Goal: Task Accomplishment & Management: Complete application form

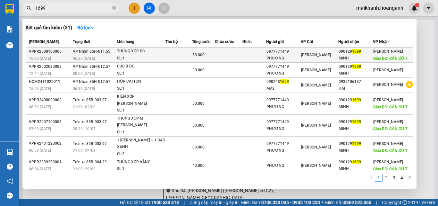
type input "1699"
click at [125, 55] on div "THÙNG XỐP DC" at bounding box center [141, 51] width 48 height 7
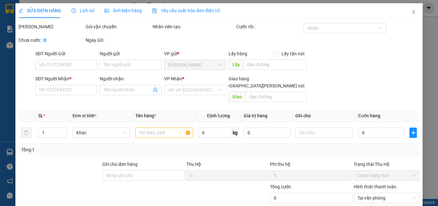
type input "0977771449"
type input "PHƯƠNG"
type input "0901291699"
type input "MINH"
type input "CĂN CỨ 7"
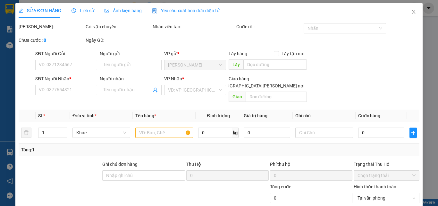
type input "50.000"
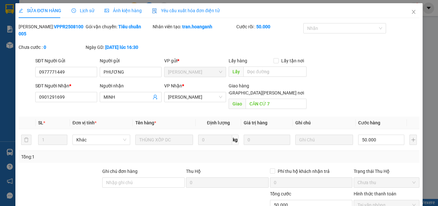
scroll to position [53, 0]
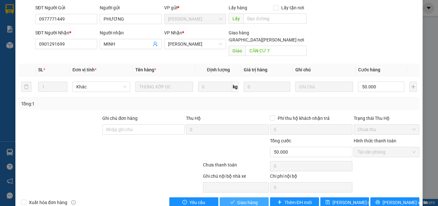
click at [255, 197] on button "Giao hàng" at bounding box center [244, 202] width 49 height 10
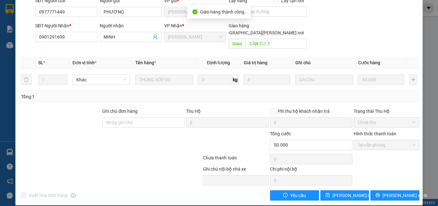
scroll to position [0, 0]
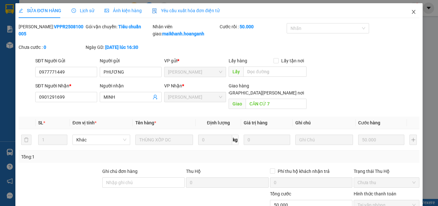
click at [412, 13] on icon "close" at bounding box center [414, 12] width 4 height 4
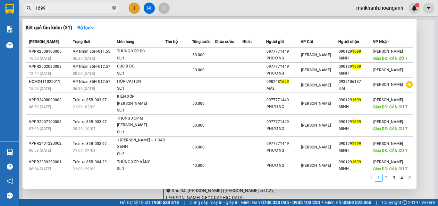
click at [113, 8] on icon "close-circle" at bounding box center [114, 8] width 4 height 4
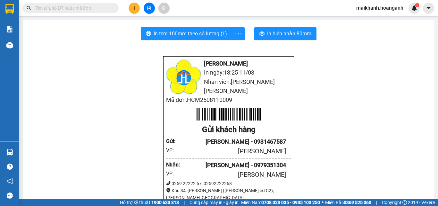
click at [103, 8] on input "text" at bounding box center [73, 7] width 76 height 7
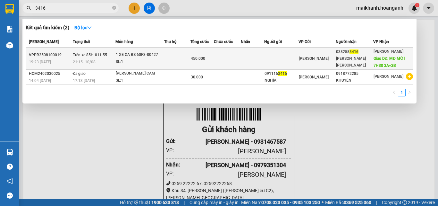
type input "3416"
click at [127, 57] on div "1 XE GA BS 60F3-80427" at bounding box center [140, 54] width 48 height 7
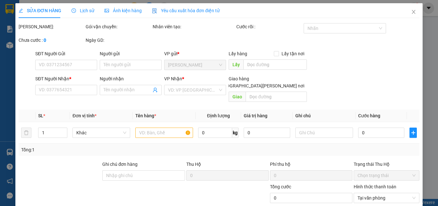
type input "0382583416"
type input "[PERSON_NAME] [PERSON_NAME]"
type input "MĐ MỚI 7H30 3A+3B"
type input "450.000"
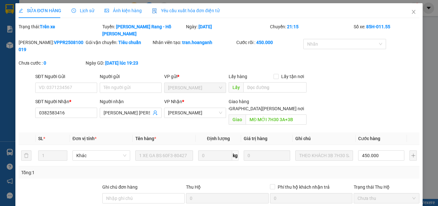
scroll to position [62, 0]
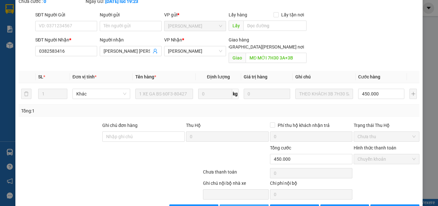
click at [249, 204] on button "Giao hàng" at bounding box center [244, 209] width 49 height 10
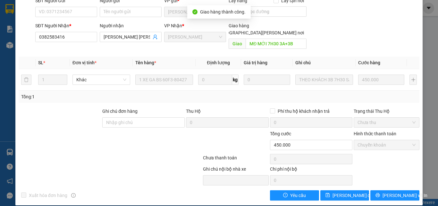
scroll to position [0, 0]
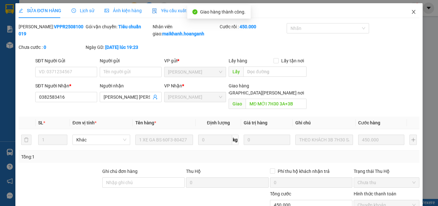
click at [411, 11] on icon "close" at bounding box center [413, 11] width 5 height 5
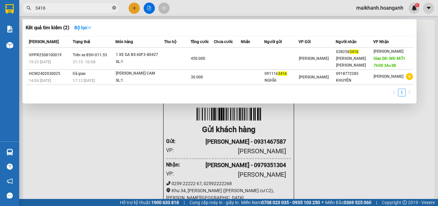
click at [115, 7] on icon "close-circle" at bounding box center [114, 8] width 4 height 4
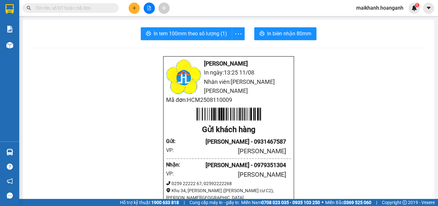
click at [101, 6] on input "text" at bounding box center [73, 7] width 76 height 7
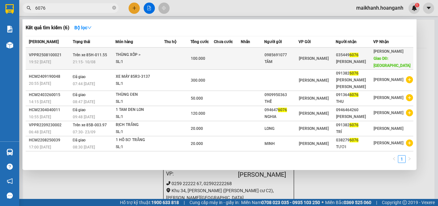
type input "6076"
click at [127, 54] on div "THÙNG XỐP >" at bounding box center [140, 54] width 48 height 7
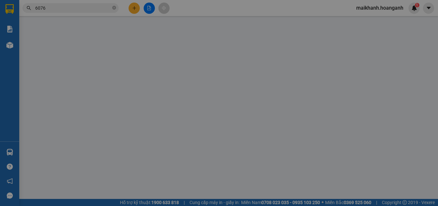
type input "0985691077"
type input "TÂM"
type input "0354496076"
type input "[PERSON_NAME]"
type input "TÂN VẠN"
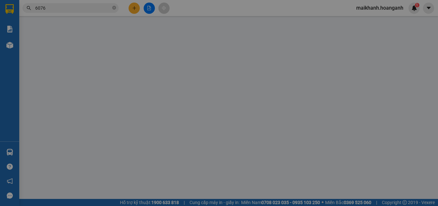
type input "100.000"
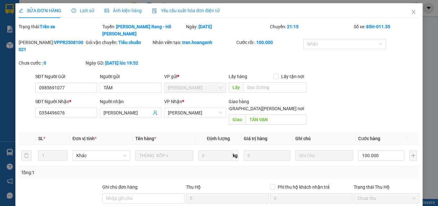
scroll to position [62, 0]
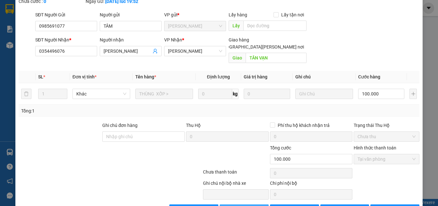
click at [257, 204] on button "Giao hàng" at bounding box center [244, 209] width 49 height 10
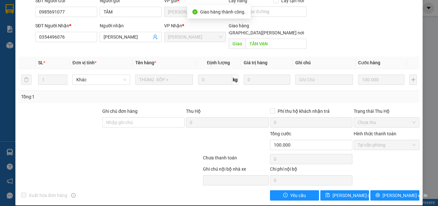
scroll to position [0, 0]
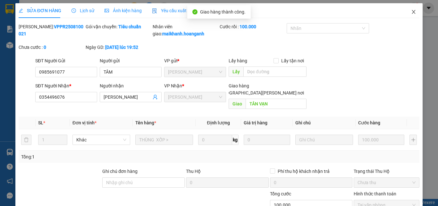
click at [412, 13] on icon "close" at bounding box center [414, 12] width 4 height 4
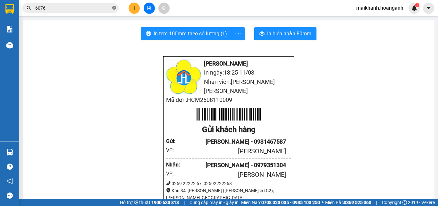
click at [114, 7] on icon "close-circle" at bounding box center [114, 8] width 4 height 4
click at [93, 9] on input "text" at bounding box center [73, 7] width 76 height 7
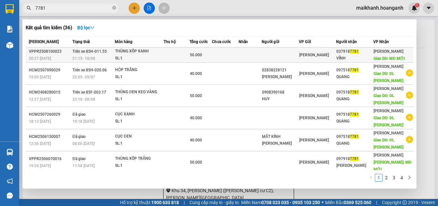
type input "7781"
click at [122, 51] on div "THÙNG XỐP XANH" at bounding box center [139, 51] width 48 height 7
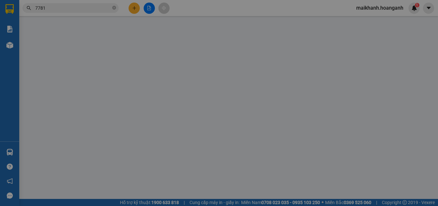
type input "0379187781"
type input "VĨNH"
type input "MĐ MỚI"
type input "50.000"
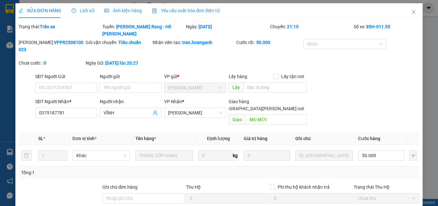
scroll to position [62, 0]
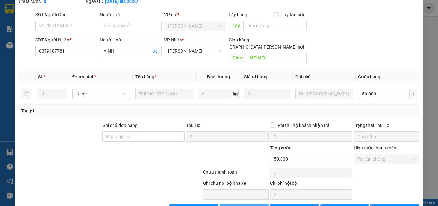
click at [255, 205] on span "Giao hàng" at bounding box center [247, 209] width 21 height 7
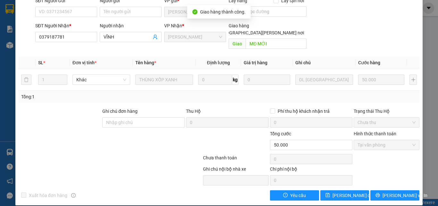
scroll to position [0, 0]
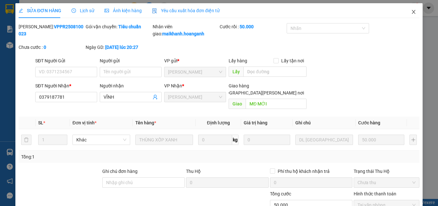
click at [411, 13] on icon "close" at bounding box center [413, 11] width 5 height 5
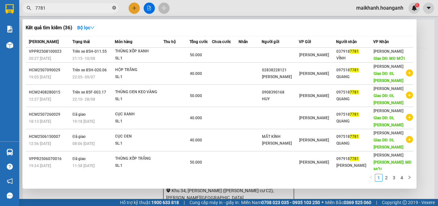
click at [115, 7] on icon "close-circle" at bounding box center [114, 8] width 4 height 4
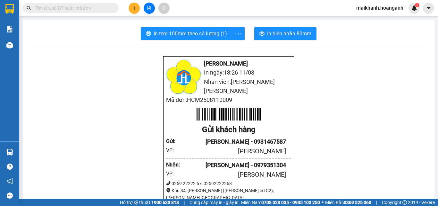
click at [103, 7] on input "text" at bounding box center [73, 7] width 76 height 7
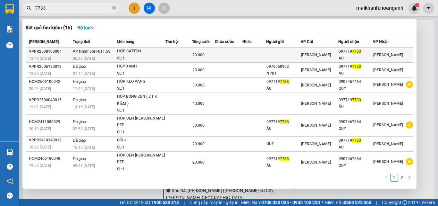
type input "7733"
click at [120, 54] on div "HỘP CATTON" at bounding box center [141, 51] width 48 height 7
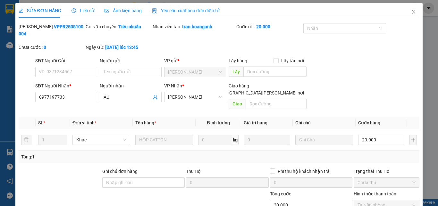
scroll to position [53, 0]
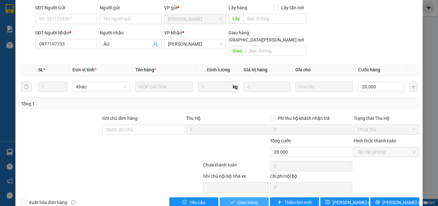
click at [239, 199] on span "Giao hàng" at bounding box center [247, 202] width 21 height 7
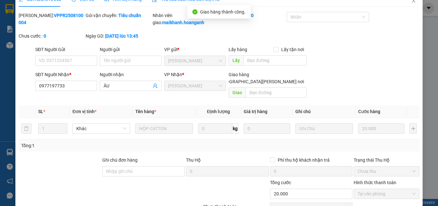
scroll to position [0, 0]
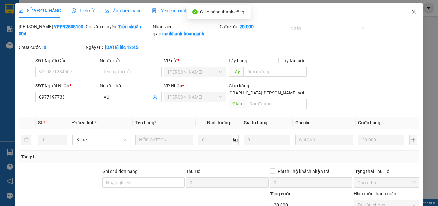
click at [412, 13] on icon "close" at bounding box center [414, 12] width 4 height 4
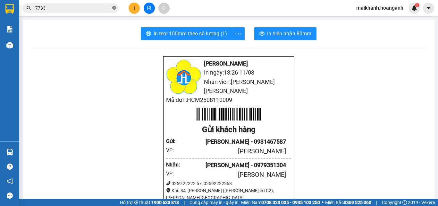
click at [113, 7] on icon "close-circle" at bounding box center [114, 8] width 4 height 4
click at [105, 5] on input "text" at bounding box center [73, 7] width 76 height 7
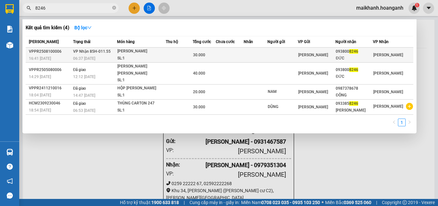
type input "8246"
click at [132, 50] on div "[PERSON_NAME]" at bounding box center [141, 51] width 48 height 7
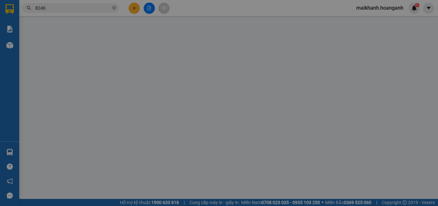
type input "0938008246"
type input "ĐỨC"
type input "30.000"
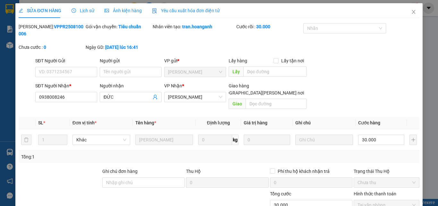
scroll to position [53, 0]
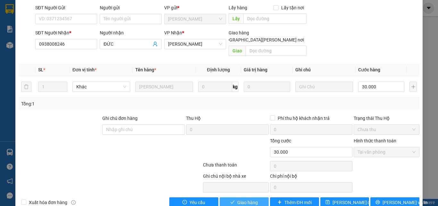
click at [241, 199] on span "Giao hàng" at bounding box center [247, 202] width 21 height 7
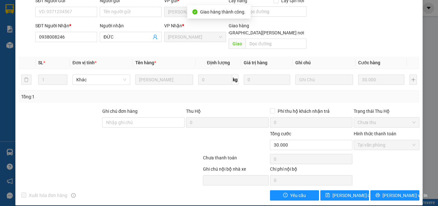
scroll to position [0, 0]
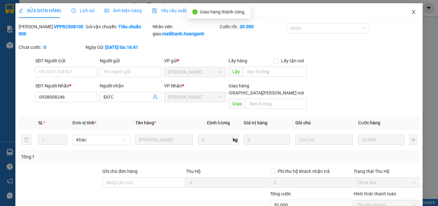
click at [412, 13] on icon "close" at bounding box center [414, 12] width 4 height 4
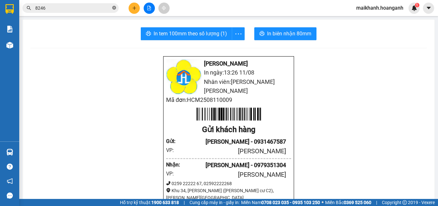
click at [114, 8] on icon "close-circle" at bounding box center [114, 8] width 4 height 4
click at [103, 7] on input "text" at bounding box center [73, 7] width 76 height 7
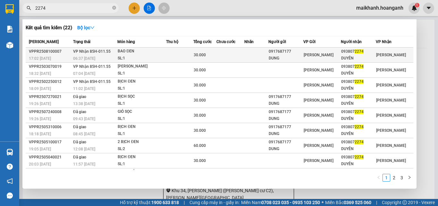
type input "2274"
click at [125, 51] on div "BAO ĐEN" at bounding box center [142, 51] width 48 height 7
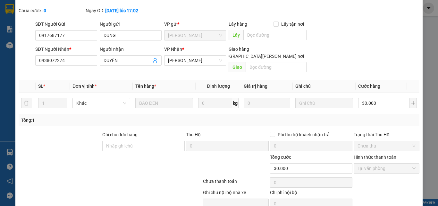
scroll to position [53, 0]
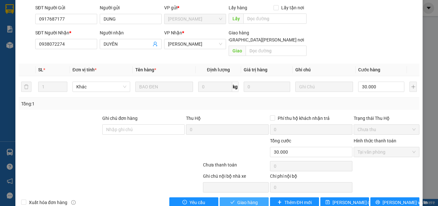
click at [250, 199] on span "Giao hàng" at bounding box center [247, 202] width 21 height 7
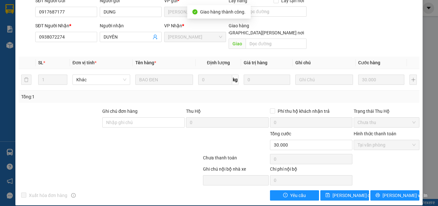
scroll to position [0, 0]
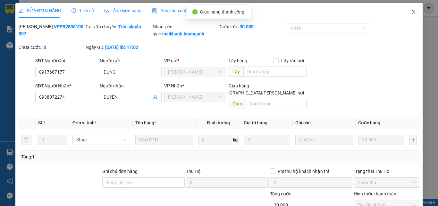
click at [411, 11] on icon "close" at bounding box center [413, 11] width 5 height 5
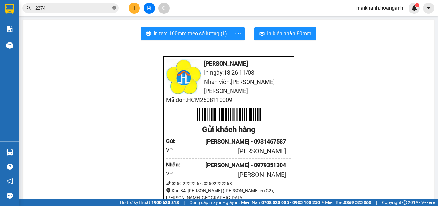
click at [116, 7] on icon "close-circle" at bounding box center [114, 8] width 4 height 4
click at [102, 8] on input "text" at bounding box center [73, 7] width 76 height 7
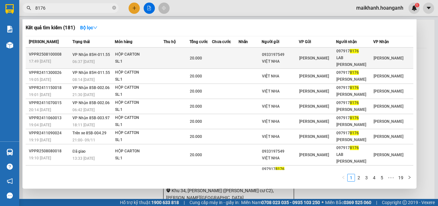
type input "8176"
click at [131, 52] on div "HỘP CARTON" at bounding box center [139, 54] width 48 height 7
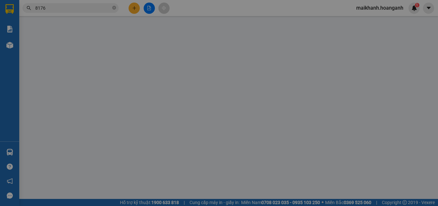
type input "0933197549"
type input "VIỆT NHA"
type input "0979178176"
type input "LAB [PERSON_NAME]"
type input "20.000"
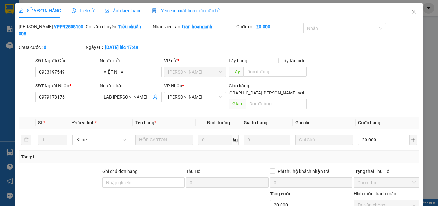
scroll to position [53, 0]
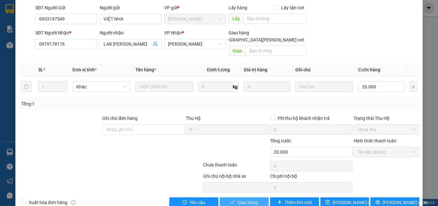
click at [237, 199] on span "Giao hàng" at bounding box center [247, 202] width 21 height 7
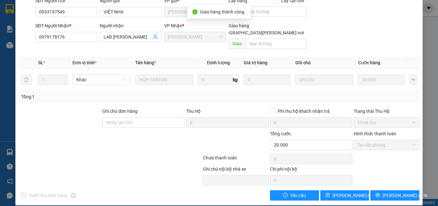
scroll to position [0, 0]
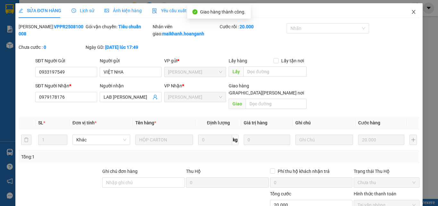
click at [411, 12] on icon "close" at bounding box center [413, 11] width 5 height 5
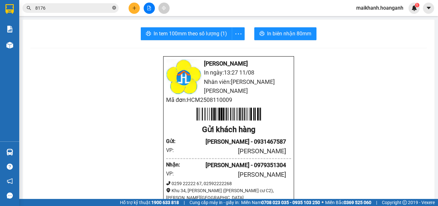
click at [114, 6] on icon "close-circle" at bounding box center [114, 8] width 4 height 4
click at [99, 8] on input "text" at bounding box center [73, 7] width 76 height 7
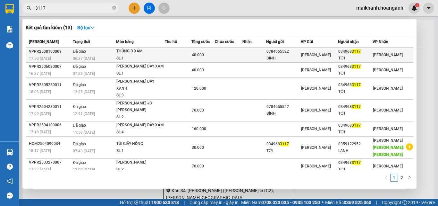
type input "3117"
click at [119, 53] on div "THÙNG D XÁM" at bounding box center [140, 51] width 48 height 7
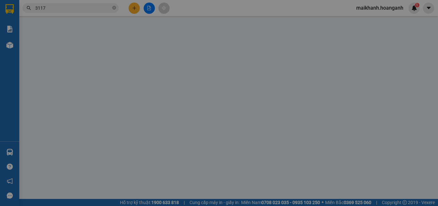
type input "0784055522"
type input "BÌNH"
type input "0349683117"
type input "TỚI"
type input "40.000"
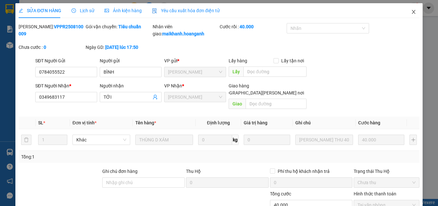
click at [411, 11] on icon "close" at bounding box center [413, 11] width 5 height 5
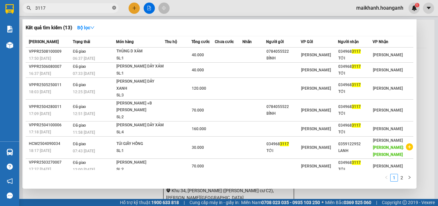
click at [114, 6] on icon "close-circle" at bounding box center [114, 8] width 4 height 4
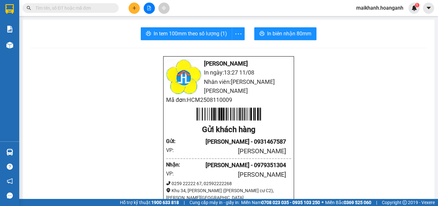
click at [97, 7] on input "text" at bounding box center [73, 7] width 76 height 7
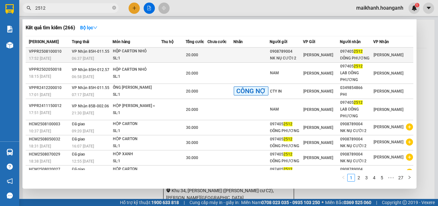
type input "2512"
click at [124, 51] on div "HỘP CARTON NHỎ" at bounding box center [137, 51] width 48 height 7
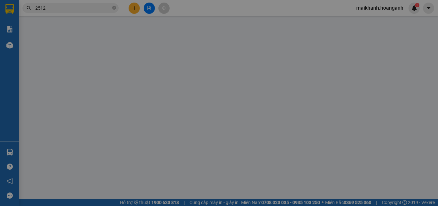
type input "0908789004"
type input "NK NỤ CƯỜI 2"
type input "0974052512"
type input "ĐÔNG PHƯƠNG"
type input "20.000"
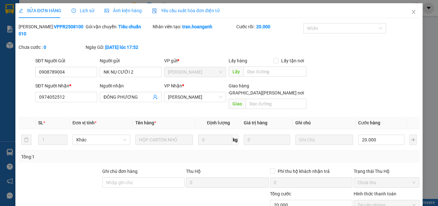
scroll to position [53, 0]
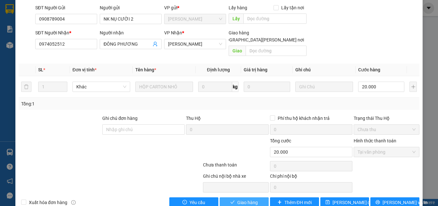
click at [237, 199] on span "Giao hàng" at bounding box center [247, 202] width 21 height 7
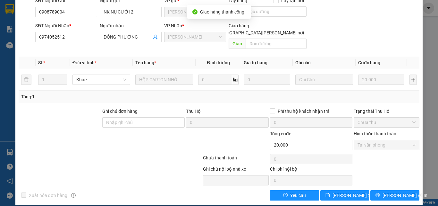
scroll to position [0, 0]
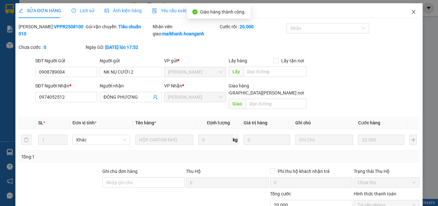
click at [411, 12] on icon "close" at bounding box center [413, 11] width 5 height 5
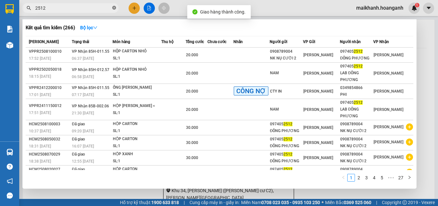
click at [114, 9] on icon "close-circle" at bounding box center [114, 8] width 4 height 4
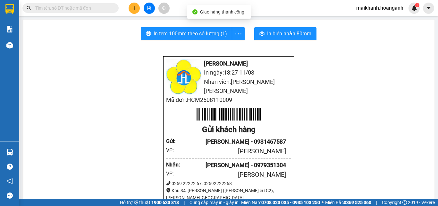
click at [102, 7] on input "text" at bounding box center [73, 7] width 76 height 7
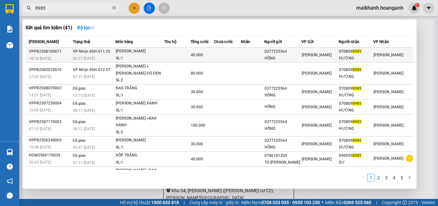
type input "8985"
click at [128, 54] on div "[PERSON_NAME]" at bounding box center [140, 51] width 48 height 7
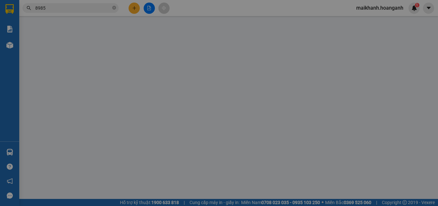
type input "0377225564"
type input "HỒNG"
type input "0708098985"
type input "HƯỜNG"
type input "40.000"
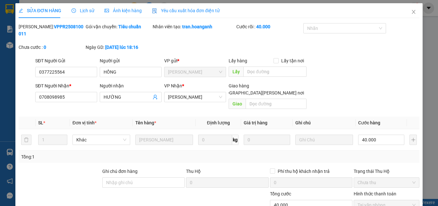
scroll to position [53, 0]
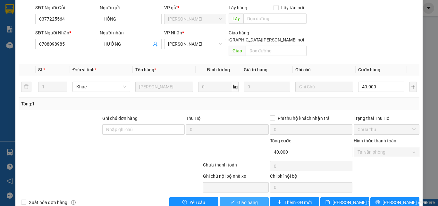
click at [255, 197] on button "Giao hàng" at bounding box center [244, 202] width 49 height 10
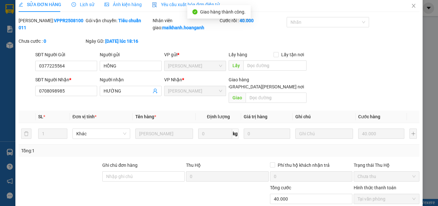
scroll to position [0, 0]
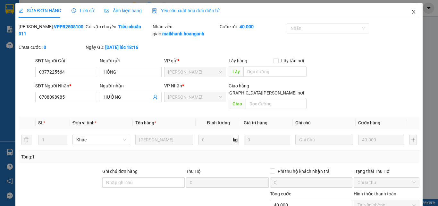
click at [412, 12] on icon "close" at bounding box center [414, 12] width 4 height 4
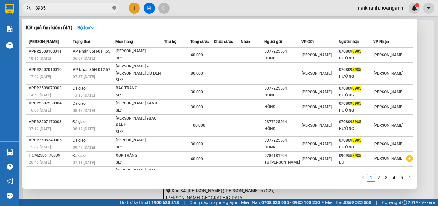
click at [113, 7] on icon "close-circle" at bounding box center [114, 8] width 4 height 4
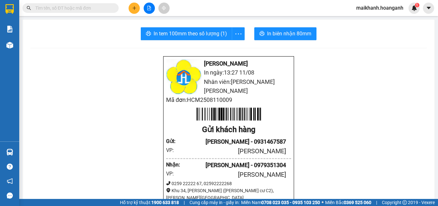
click at [99, 9] on input "text" at bounding box center [73, 7] width 76 height 7
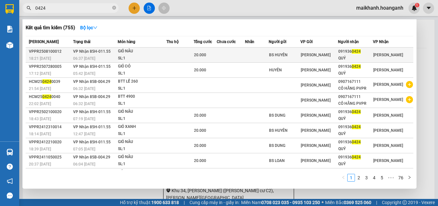
type input "0424"
click at [127, 50] on div "GIỎ NÂU" at bounding box center [142, 51] width 48 height 7
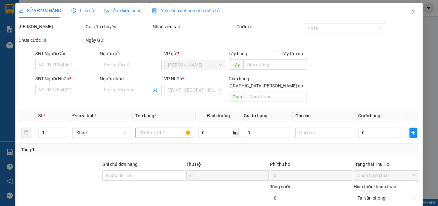
type input "BS HUYÊN"
type input "0919360424"
type input "QUÝ"
type input "20.000"
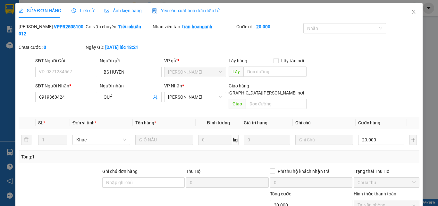
scroll to position [53, 0]
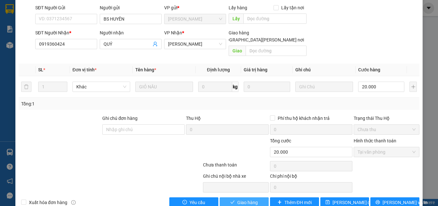
click at [244, 199] on span "Giao hàng" at bounding box center [247, 202] width 21 height 7
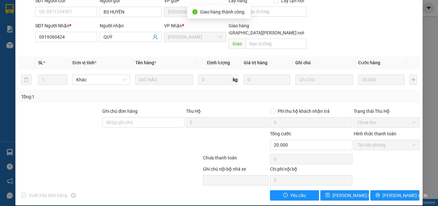
scroll to position [0, 0]
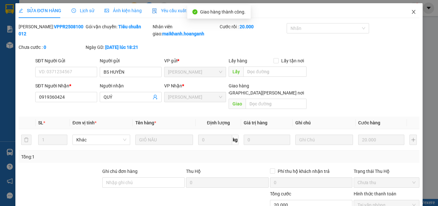
click at [412, 12] on icon "close" at bounding box center [414, 12] width 4 height 4
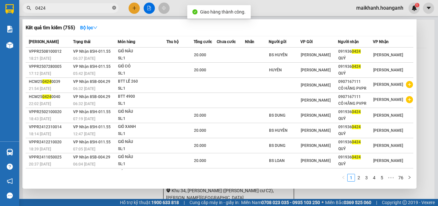
click at [114, 6] on icon "close-circle" at bounding box center [114, 8] width 4 height 4
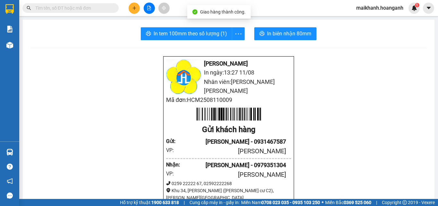
click at [101, 6] on input "text" at bounding box center [73, 7] width 76 height 7
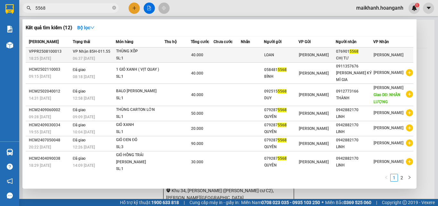
type input "5568"
click at [134, 52] on div "THÙNG XỐP" at bounding box center [140, 51] width 48 height 7
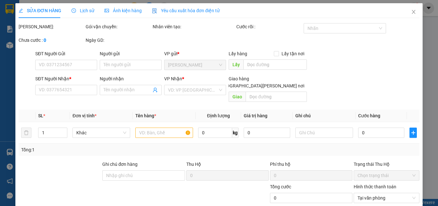
type input "LOAN"
type input "0769015568"
type input "CHỊ TƯ"
type input "40.000"
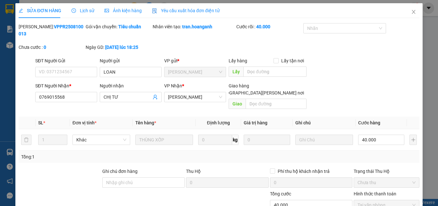
scroll to position [53, 0]
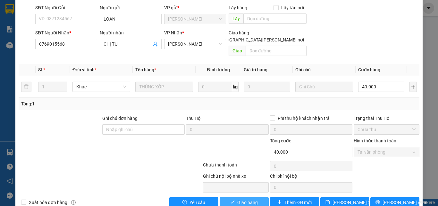
click at [248, 199] on span "Giao hàng" at bounding box center [247, 202] width 21 height 7
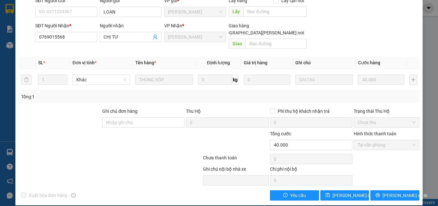
scroll to position [0, 0]
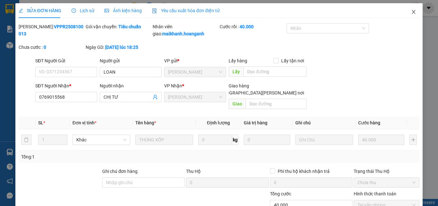
click at [411, 12] on icon "close" at bounding box center [413, 11] width 5 height 5
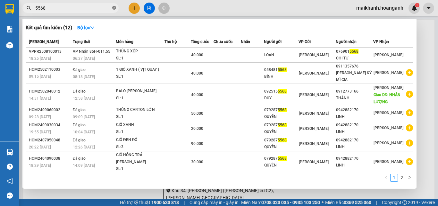
click at [114, 7] on icon "close-circle" at bounding box center [114, 8] width 4 height 4
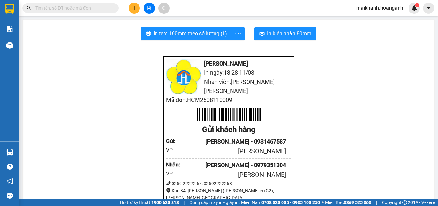
click at [107, 9] on input "text" at bounding box center [73, 7] width 76 height 7
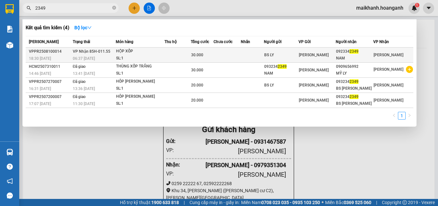
type input "2349"
click at [129, 52] on div "HỘP XỐP" at bounding box center [140, 51] width 48 height 7
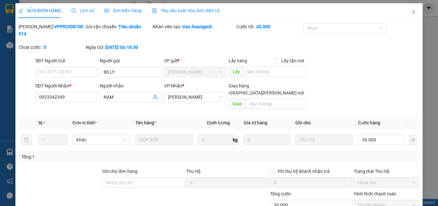
scroll to position [53, 0]
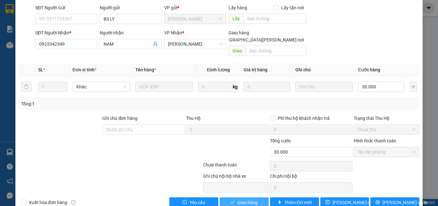
click at [245, 199] on span "Giao hàng" at bounding box center [247, 202] width 21 height 7
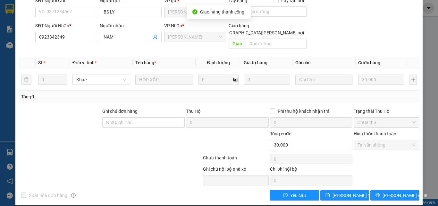
scroll to position [0, 0]
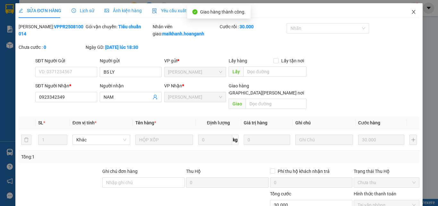
click at [410, 8] on span "Close" at bounding box center [414, 12] width 18 height 18
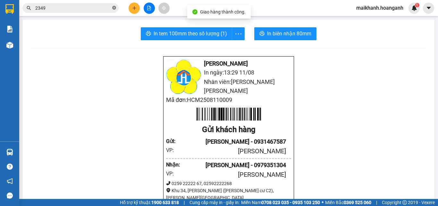
click at [114, 6] on icon "close-circle" at bounding box center [114, 8] width 4 height 4
click at [104, 7] on input "text" at bounding box center [73, 7] width 76 height 7
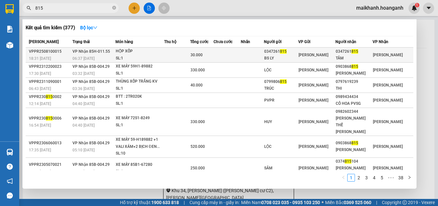
type input "815"
click at [120, 48] on div "HỘP XỐP" at bounding box center [140, 51] width 48 height 7
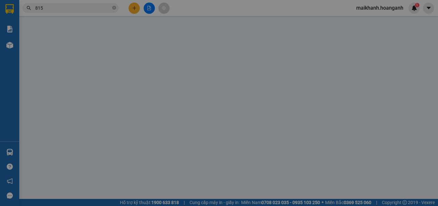
type input "0347261815"
type input "BS LY"
type input "0347261815"
type input "TÂM"
type input "30.000"
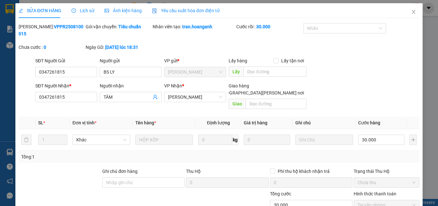
scroll to position [53, 0]
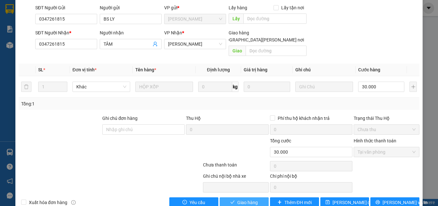
click at [257, 197] on button "Giao hàng" at bounding box center [244, 202] width 49 height 10
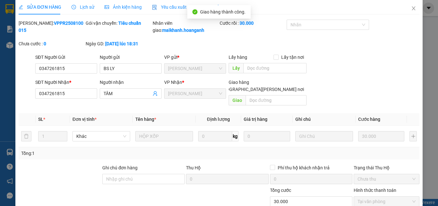
scroll to position [0, 0]
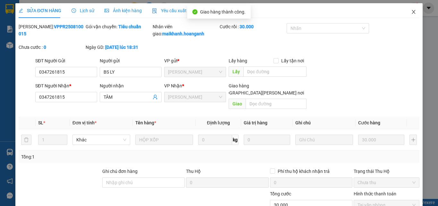
drag, startPoint x: 409, startPoint y: 12, endPoint x: 190, endPoint y: 11, distance: 219.4
click at [411, 12] on icon "close" at bounding box center [413, 11] width 5 height 5
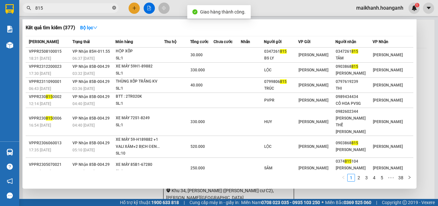
click at [114, 6] on icon "close-circle" at bounding box center [114, 8] width 4 height 4
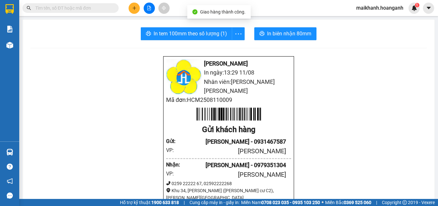
click at [103, 7] on input "text" at bounding box center [73, 7] width 76 height 7
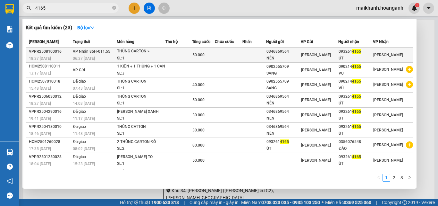
type input "4165"
click at [127, 54] on div "THÙNG CARTON >" at bounding box center [141, 51] width 48 height 7
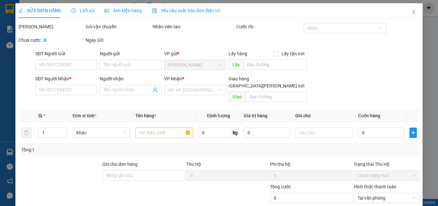
type input "0346869564"
type input "NÊN"
type input "0932614165"
type input "ÚT"
type input "50.000"
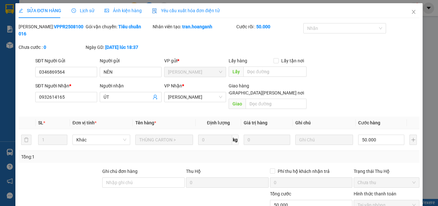
scroll to position [53, 0]
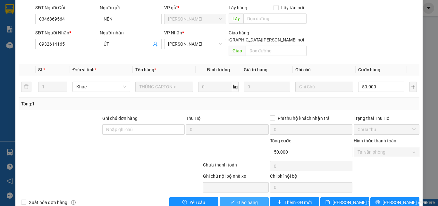
click at [239, 199] on span "Giao hàng" at bounding box center [247, 202] width 21 height 7
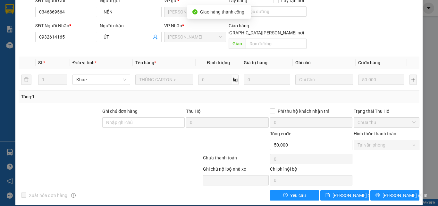
scroll to position [0, 0]
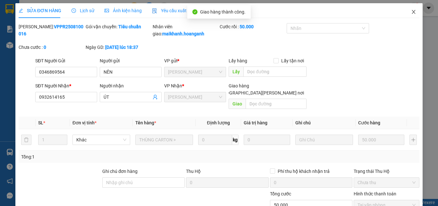
click at [411, 10] on icon "close" at bounding box center [413, 11] width 5 height 5
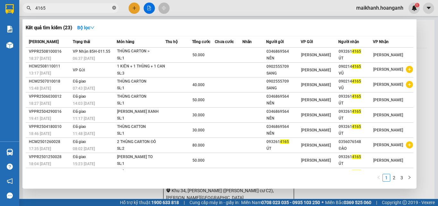
click at [115, 6] on icon "close-circle" at bounding box center [114, 8] width 4 height 4
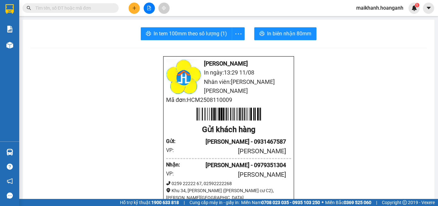
click at [98, 5] on input "text" at bounding box center [73, 7] width 76 height 7
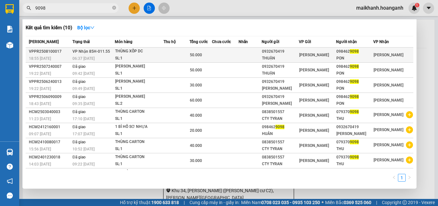
type input "9098"
click at [138, 50] on div "THÙNG XỐP DC" at bounding box center [139, 51] width 48 height 7
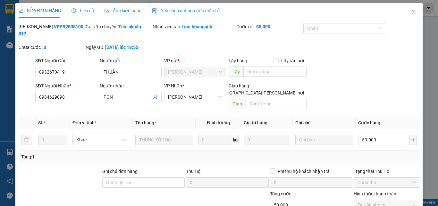
scroll to position [53, 0]
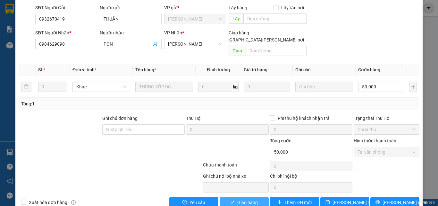
click at [251, 199] on span "Giao hàng" at bounding box center [247, 202] width 21 height 7
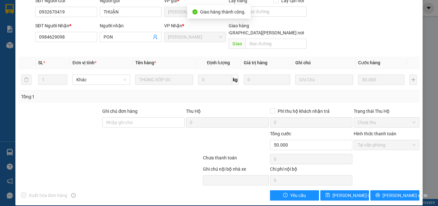
scroll to position [0, 0]
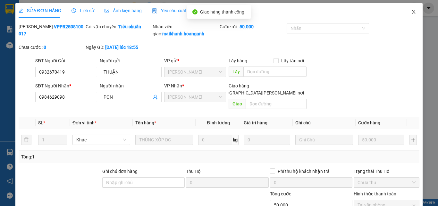
click at [411, 10] on icon "close" at bounding box center [413, 11] width 5 height 5
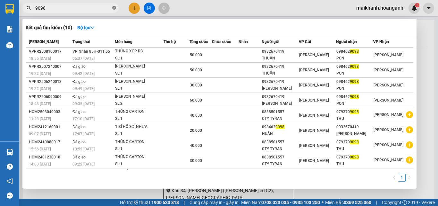
click at [114, 7] on icon "close-circle" at bounding box center [114, 8] width 4 height 4
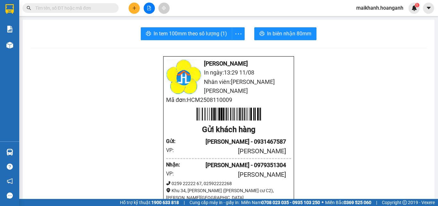
click at [107, 8] on input "text" at bounding box center [73, 7] width 76 height 7
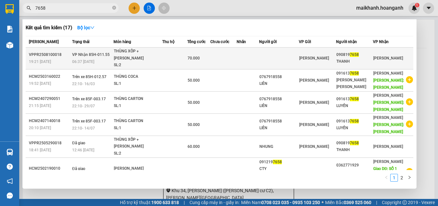
type input "7658"
click at [126, 52] on div "THÙNG XỐP + [PERSON_NAME]" at bounding box center [138, 55] width 48 height 14
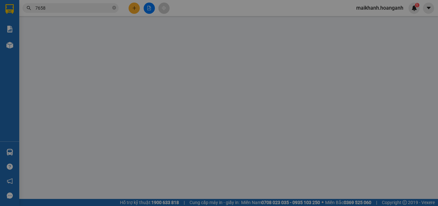
type input "0908197658"
type input "THANH"
type input "70.000"
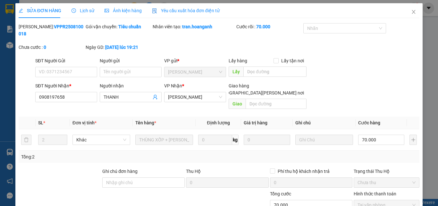
scroll to position [53, 0]
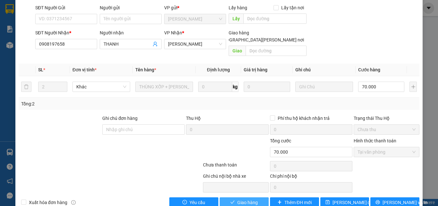
click at [242, 199] on span "Giao hàng" at bounding box center [247, 202] width 21 height 7
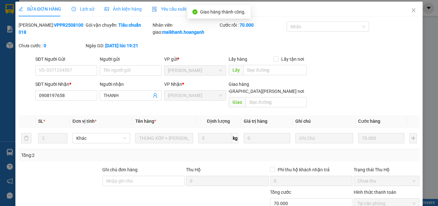
scroll to position [0, 0]
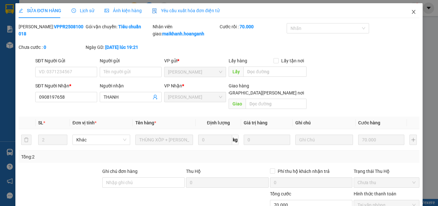
click at [411, 11] on icon "close" at bounding box center [413, 11] width 5 height 5
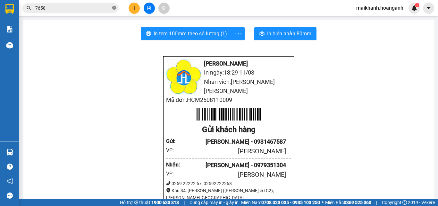
click at [115, 8] on icon "close-circle" at bounding box center [114, 8] width 4 height 4
click at [109, 7] on input "text" at bounding box center [73, 7] width 76 height 7
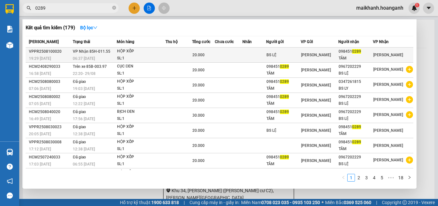
type input "0289"
click at [131, 51] on div "HỘP XỐP" at bounding box center [141, 51] width 48 height 7
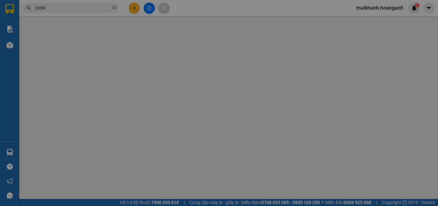
type input "BS LỆ"
type input "0984510289"
type input "TÂM"
type input "20.000"
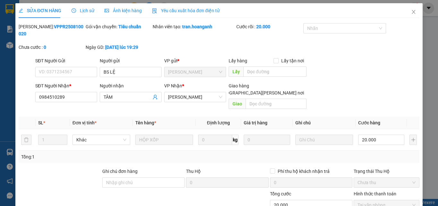
scroll to position [53, 0]
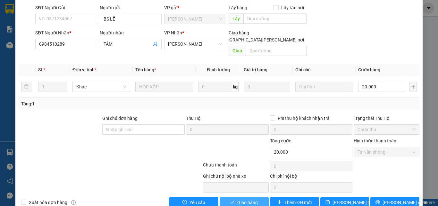
click at [255, 199] on span "Giao hàng" at bounding box center [247, 202] width 21 height 7
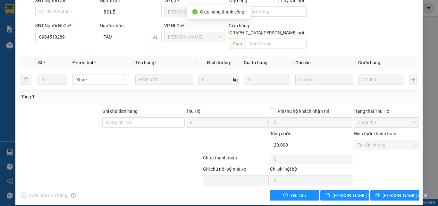
scroll to position [0, 0]
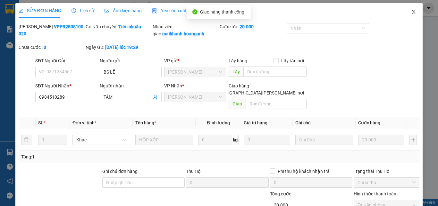
click at [412, 11] on icon "close" at bounding box center [414, 12] width 4 height 4
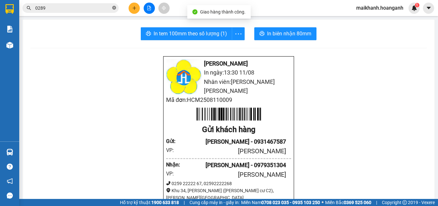
click at [114, 7] on icon "close-circle" at bounding box center [114, 8] width 4 height 4
click at [97, 6] on input "text" at bounding box center [73, 7] width 76 height 7
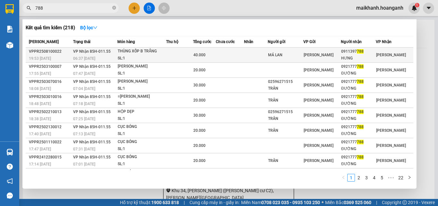
type input "788"
click at [128, 52] on div "THÙNG XỐP B TRẮNG" at bounding box center [142, 51] width 48 height 7
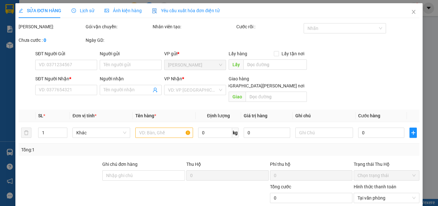
type input "MÁ LAN"
type input "0911397788"
type input "HƯNG"
type input "40.000"
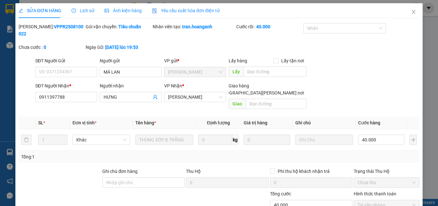
scroll to position [53, 0]
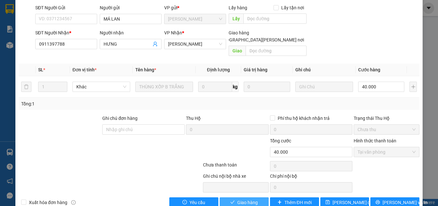
click at [237, 199] on span "Giao hàng" at bounding box center [247, 202] width 21 height 7
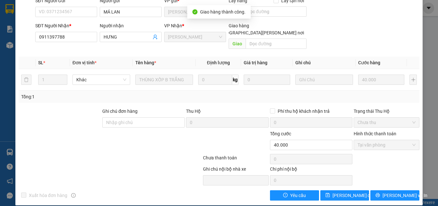
scroll to position [0, 0]
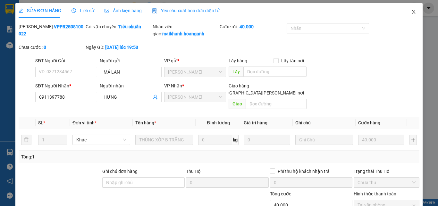
click at [411, 12] on icon "close" at bounding box center [413, 11] width 5 height 5
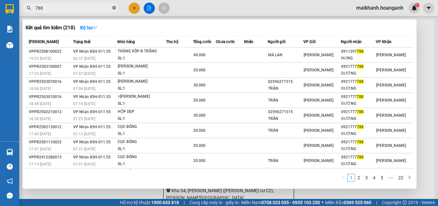
click at [113, 7] on icon "close-circle" at bounding box center [114, 8] width 4 height 4
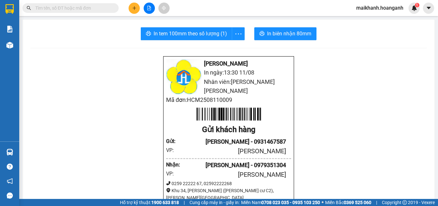
click at [109, 7] on input "text" at bounding box center [73, 7] width 76 height 7
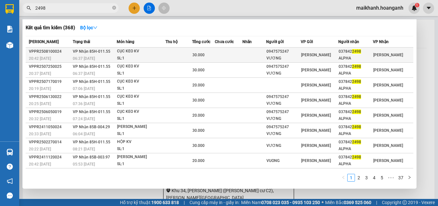
type input "2498"
click at [130, 55] on div "CỤC KEO KV" at bounding box center [141, 51] width 48 height 7
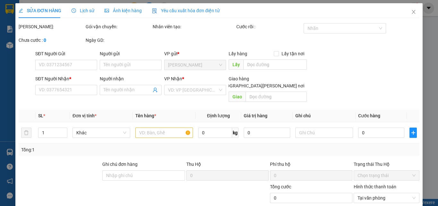
type input "0947575247"
type input "VƯƠNG"
type input "0378422498"
type input "ALPHA"
type input "30.000"
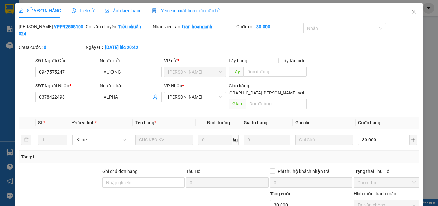
scroll to position [53, 0]
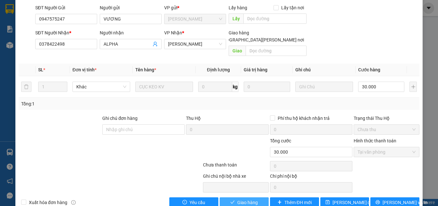
click at [234, 197] on button "Giao hàng" at bounding box center [244, 202] width 49 height 10
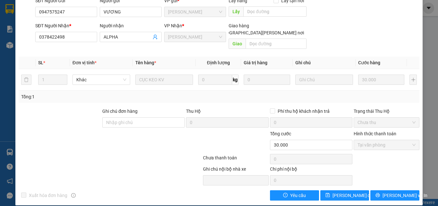
scroll to position [0, 0]
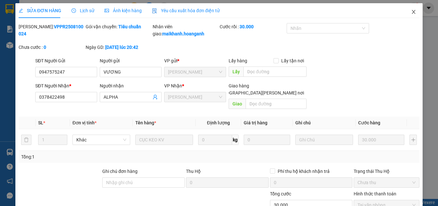
click at [411, 10] on icon "close" at bounding box center [413, 11] width 5 height 5
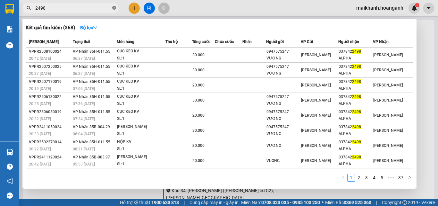
click at [115, 8] on icon "close-circle" at bounding box center [114, 8] width 4 height 4
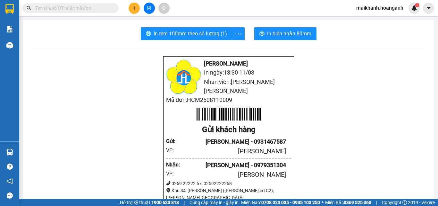
click at [102, 5] on input "text" at bounding box center [73, 7] width 76 height 7
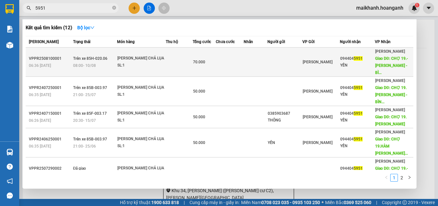
type input "5951"
click at [155, 59] on div "[PERSON_NAME] CHẢ LỤA" at bounding box center [141, 58] width 48 height 7
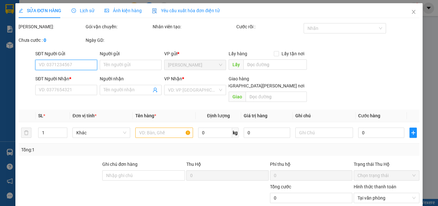
type input "0944045951"
type input "YẾN"
type input "CHỢ 19.-[PERSON_NAME] -[PERSON_NAME]"
type input "70.000"
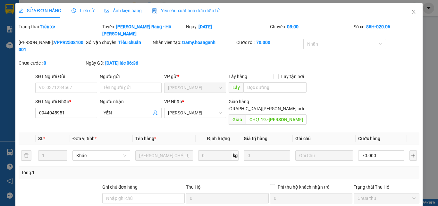
scroll to position [62, 0]
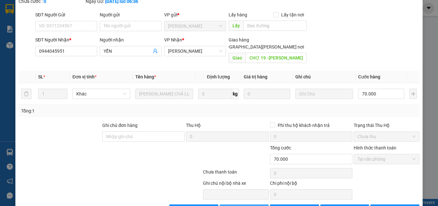
click at [257, 204] on button "Giao hàng" at bounding box center [244, 209] width 49 height 10
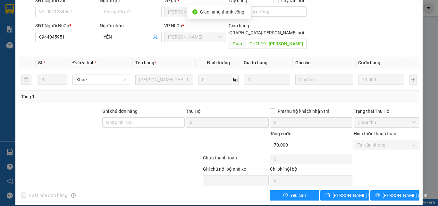
scroll to position [0, 0]
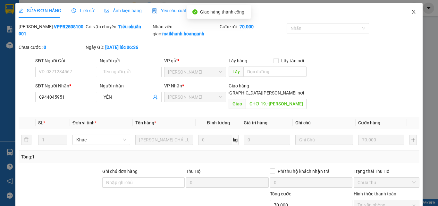
click at [411, 10] on icon "close" at bounding box center [413, 11] width 5 height 5
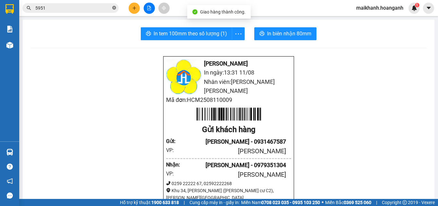
click at [115, 8] on icon "close-circle" at bounding box center [114, 8] width 4 height 4
click at [107, 6] on input "text" at bounding box center [73, 7] width 76 height 7
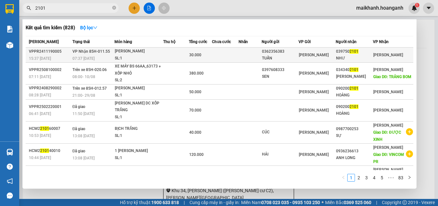
type input "2101"
click at [124, 51] on div "[PERSON_NAME]" at bounding box center [139, 51] width 48 height 7
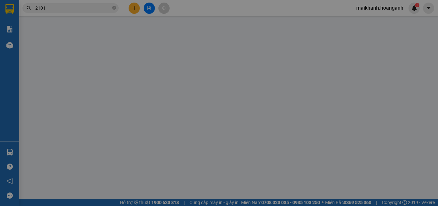
type input "0362356383"
type input "TUẤN"
type input "0397502101"
type input "NHƯ"
type input "30.000"
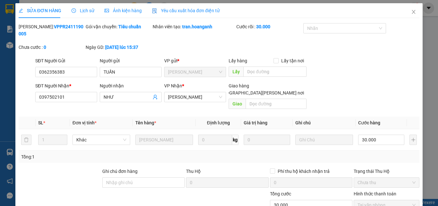
scroll to position [53, 0]
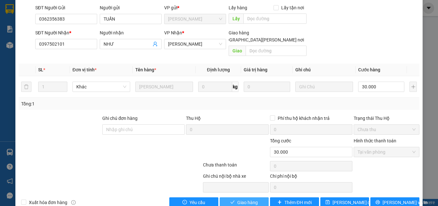
click at [246, 199] on span "Giao hàng" at bounding box center [247, 202] width 21 height 7
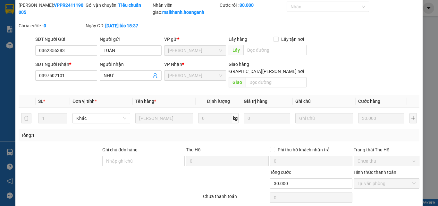
scroll to position [0, 0]
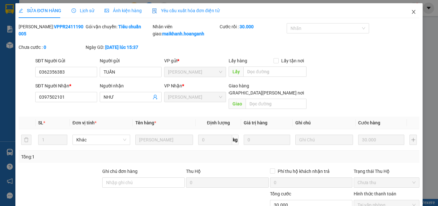
click at [411, 13] on icon "close" at bounding box center [413, 11] width 5 height 5
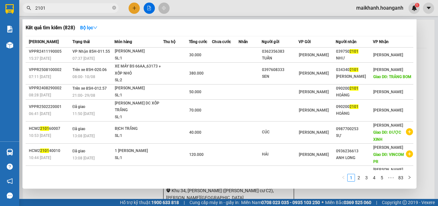
click at [78, 7] on input "2101" at bounding box center [73, 7] width 76 height 7
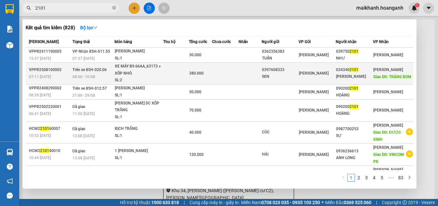
click at [126, 68] on div "XE MÁY BS 66AA_63173 + XỐP NHỎ" at bounding box center [139, 70] width 48 height 14
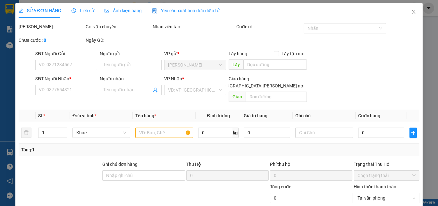
type input "0397608333"
type input "SEN"
type input "0343402101"
type input "[PERSON_NAME]"
type input "TRẢNG BOM"
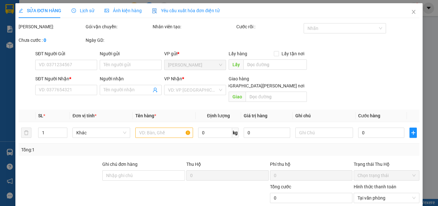
type input "380.000"
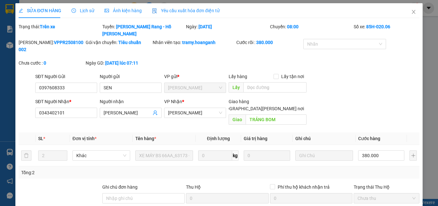
scroll to position [62, 0]
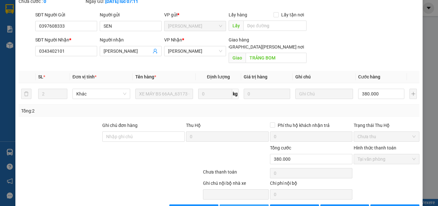
click at [250, 205] on span "Giao hàng" at bounding box center [247, 209] width 21 height 7
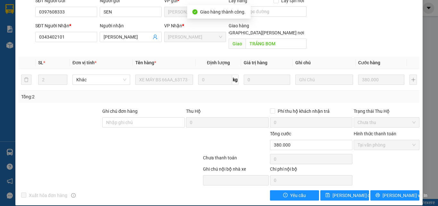
scroll to position [0, 0]
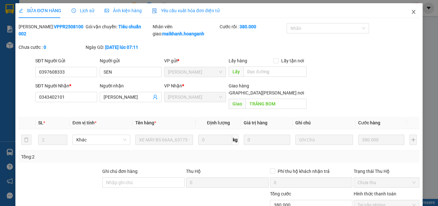
click at [411, 13] on icon "close" at bounding box center [413, 11] width 5 height 5
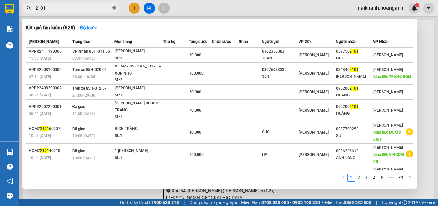
click at [113, 7] on icon "close-circle" at bounding box center [114, 8] width 4 height 4
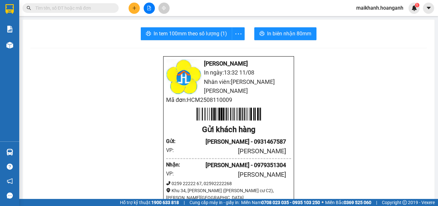
click at [91, 10] on input "text" at bounding box center [73, 7] width 76 height 7
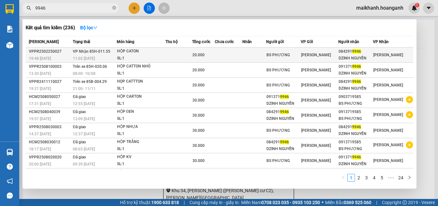
type input "9946"
click at [136, 52] on div "HỘP CATON" at bounding box center [141, 51] width 48 height 7
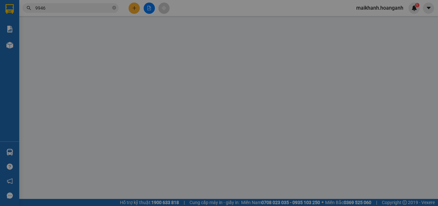
type input "BS PHƯƠNG"
type input "0842919946"
type input "DZINH NGUYỄN"
type input "20.000"
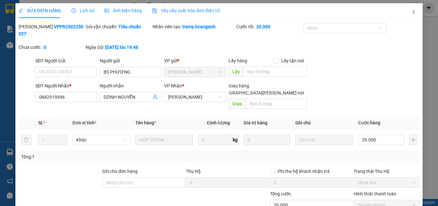
scroll to position [53, 0]
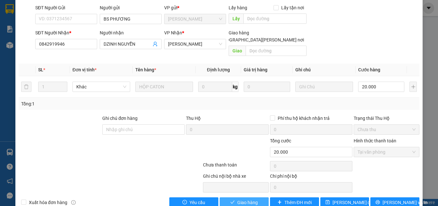
click at [246, 197] on button "Giao hàng" at bounding box center [244, 202] width 49 height 10
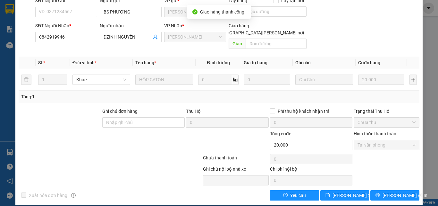
scroll to position [0, 0]
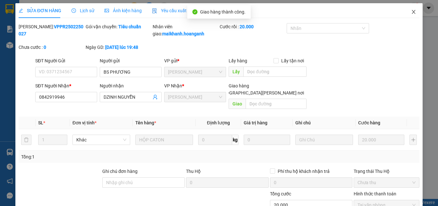
click at [411, 10] on icon "close" at bounding box center [413, 11] width 5 height 5
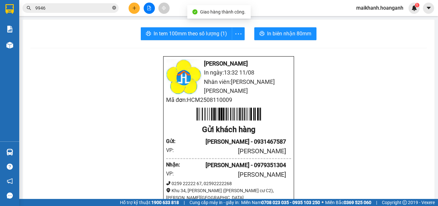
click at [115, 8] on icon "close-circle" at bounding box center [114, 8] width 4 height 4
click at [106, 12] on span at bounding box center [70, 8] width 96 height 10
click at [106, 11] on input "text" at bounding box center [73, 7] width 76 height 7
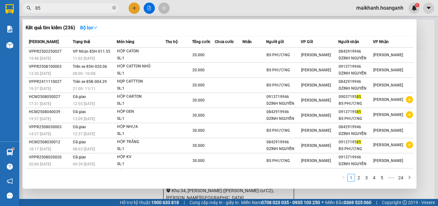
type input "852"
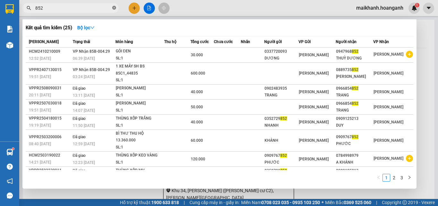
click at [114, 7] on icon "close-circle" at bounding box center [114, 8] width 4 height 4
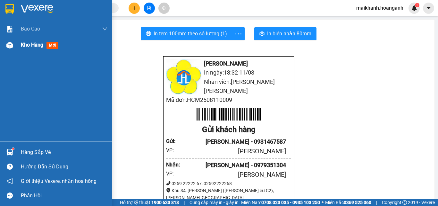
click at [38, 46] on span "Kho hàng" at bounding box center [32, 45] width 22 height 6
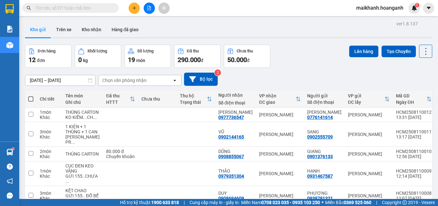
click at [101, 9] on input "text" at bounding box center [73, 7] width 76 height 7
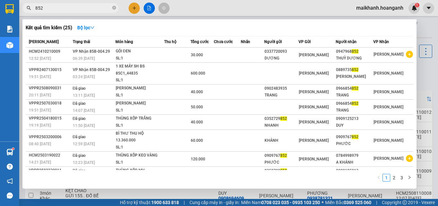
type input "852"
